Goal: Communication & Community: Answer question/provide support

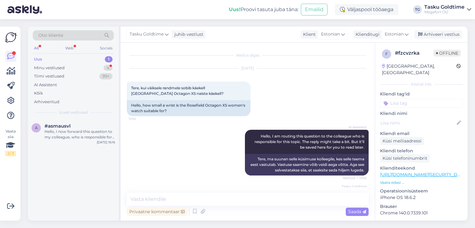
scroll to position [75, 0]
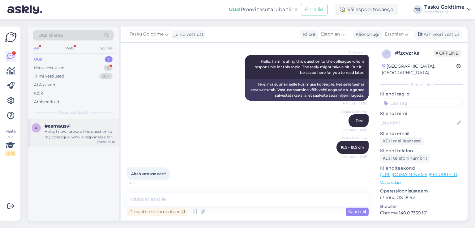
click at [66, 131] on div "Hello, I now forward this question to my colleague, who is responsible for this…" at bounding box center [80, 134] width 71 height 11
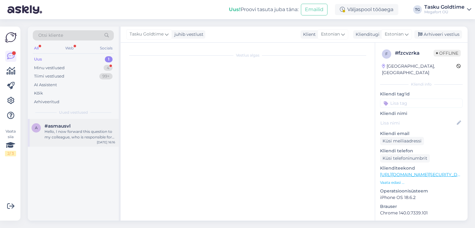
scroll to position [13, 0]
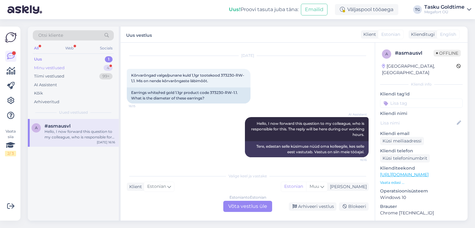
click at [62, 65] on div "Minu vestlused" at bounding box center [49, 68] width 31 height 6
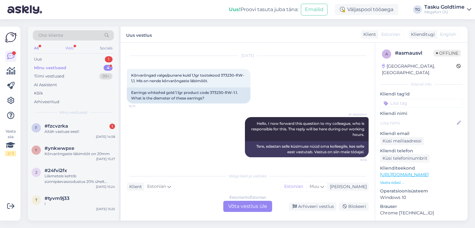
click at [71, 46] on div "Web" at bounding box center [69, 48] width 11 height 8
click at [61, 202] on div "I" at bounding box center [80, 205] width 71 height 6
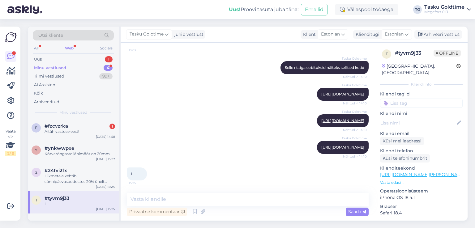
scroll to position [53, 0]
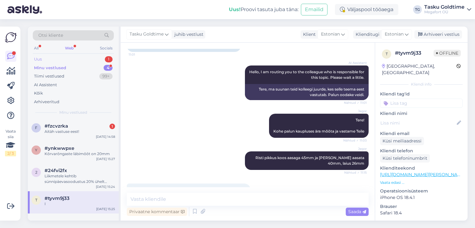
click at [106, 57] on div "1" at bounding box center [109, 59] width 8 height 6
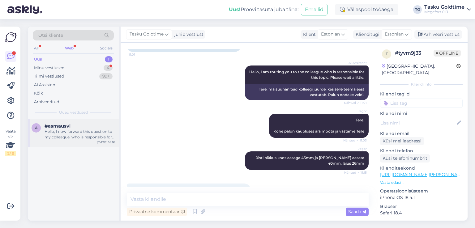
click at [69, 131] on div "Hello, I now forward this question to my colleague, who is responsible for this…" at bounding box center [80, 134] width 71 height 11
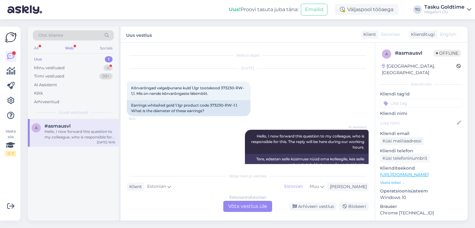
scroll to position [13, 0]
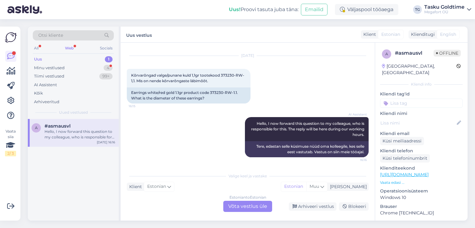
click at [73, 47] on div "Web" at bounding box center [69, 48] width 11 height 8
click at [57, 132] on div "Hello, I now forward this question to my colleague, who is responsible for this…" at bounding box center [80, 134] width 71 height 11
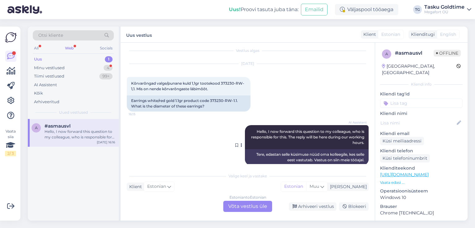
scroll to position [0, 0]
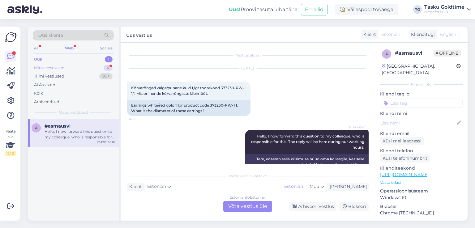
click at [56, 67] on div "Minu vestlused" at bounding box center [49, 68] width 31 height 6
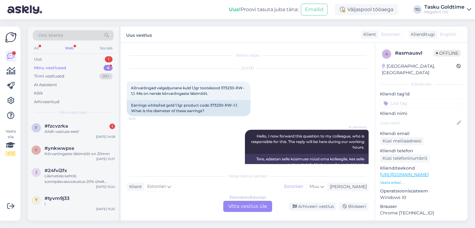
click at [58, 65] on div "Minu vestlused" at bounding box center [50, 68] width 32 height 6
click at [73, 125] on div "#fzcvzrka 1" at bounding box center [80, 127] width 71 height 6
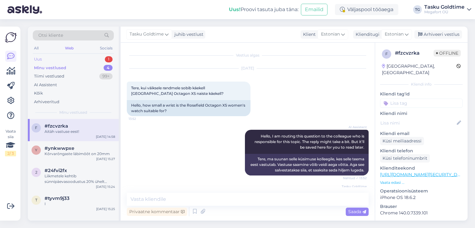
click at [61, 59] on div "Uus 1" at bounding box center [73, 59] width 81 height 9
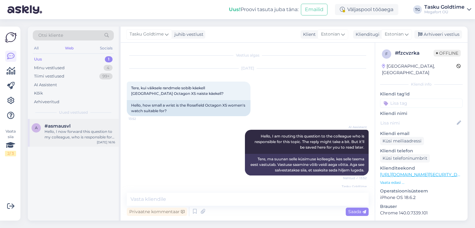
click at [64, 132] on div "Hello, I now forward this question to my colleague, who is responsible for this…" at bounding box center [80, 134] width 71 height 11
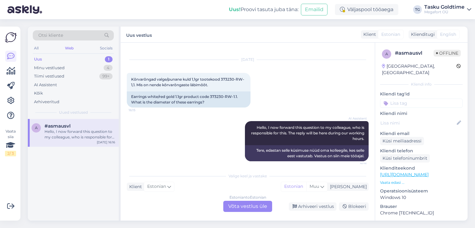
scroll to position [13, 0]
